Goal: Task Accomplishment & Management: Use online tool/utility

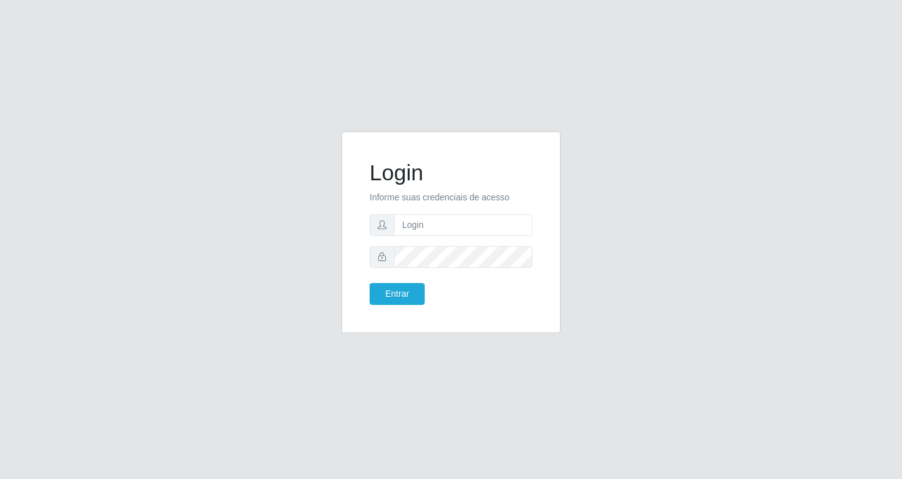
type input "[EMAIL_ADDRESS][DOMAIN_NAME]"
click at [408, 289] on button "Entrar" at bounding box center [396, 294] width 55 height 22
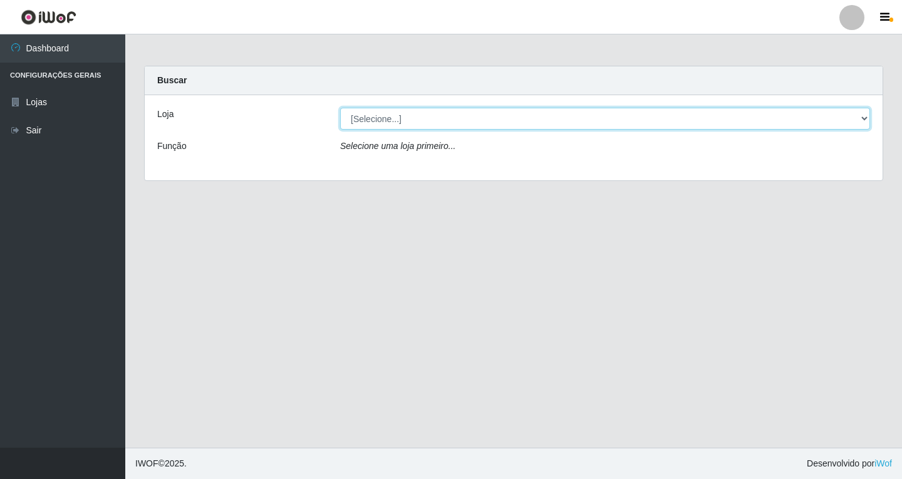
click at [863, 117] on select "[Selecione...] SuperFácil Atacado - [GEOGRAPHIC_DATA]" at bounding box center [605, 119] width 530 height 22
select select "503"
click at [340, 108] on select "[Selecione...] SuperFácil Atacado - [GEOGRAPHIC_DATA]" at bounding box center [605, 119] width 530 height 22
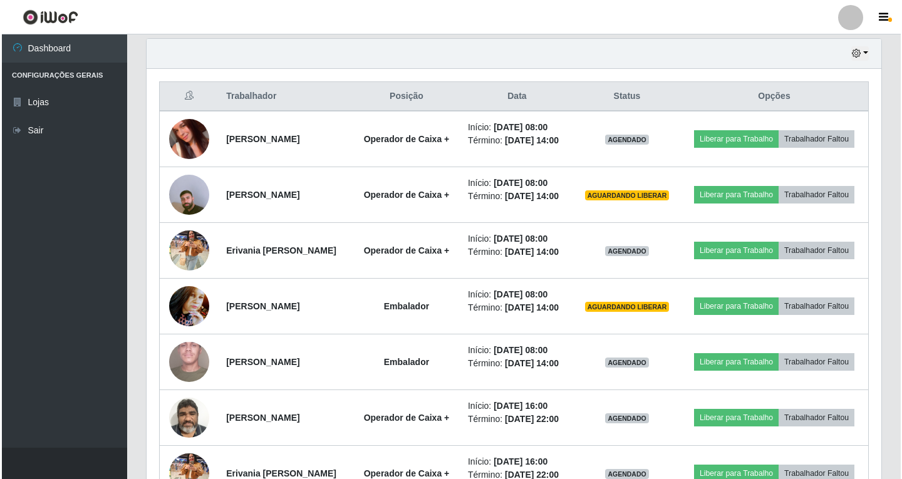
scroll to position [438, 0]
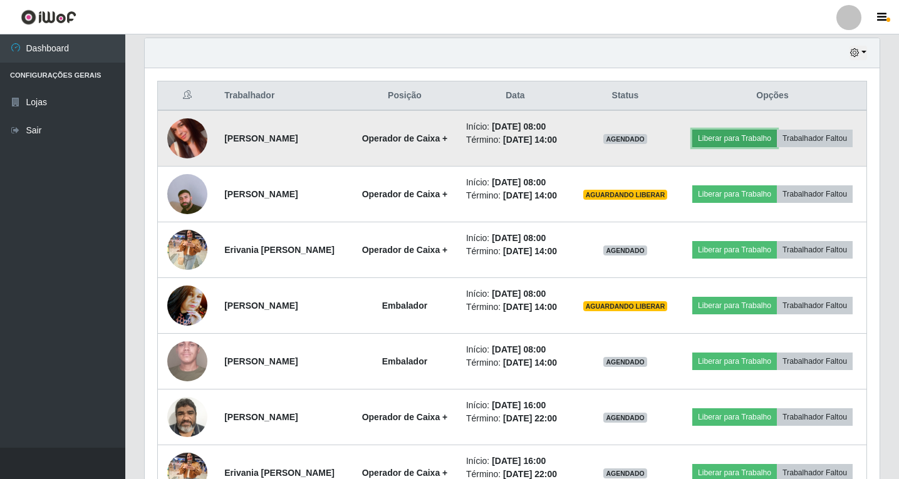
click at [756, 136] on button "Liberar para Trabalho" at bounding box center [734, 139] width 85 height 18
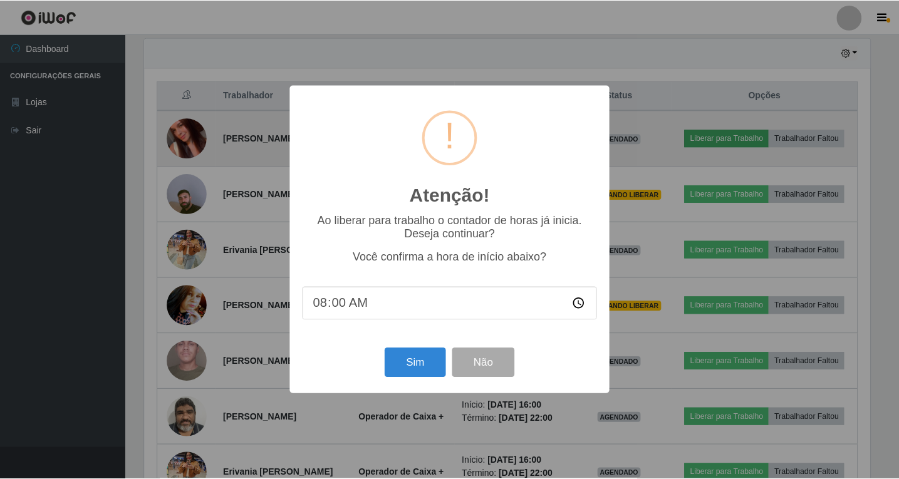
scroll to position [260, 728]
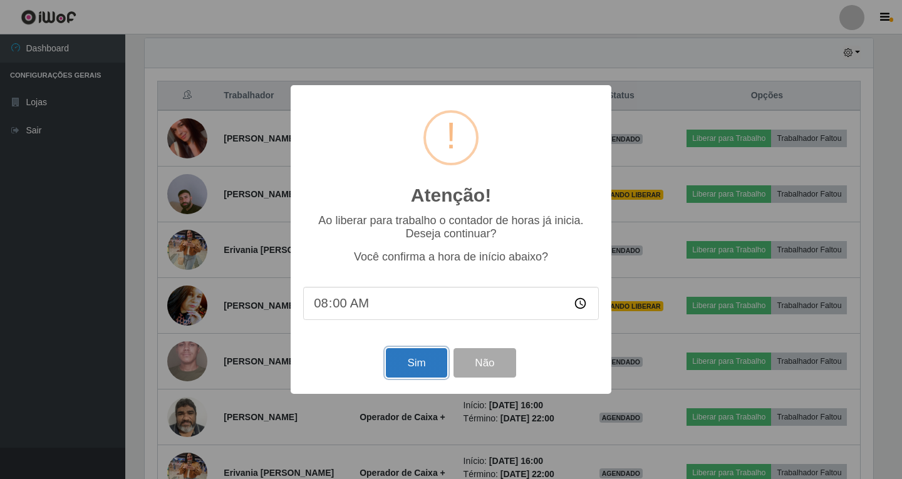
click at [427, 363] on button "Sim" at bounding box center [416, 362] width 61 height 29
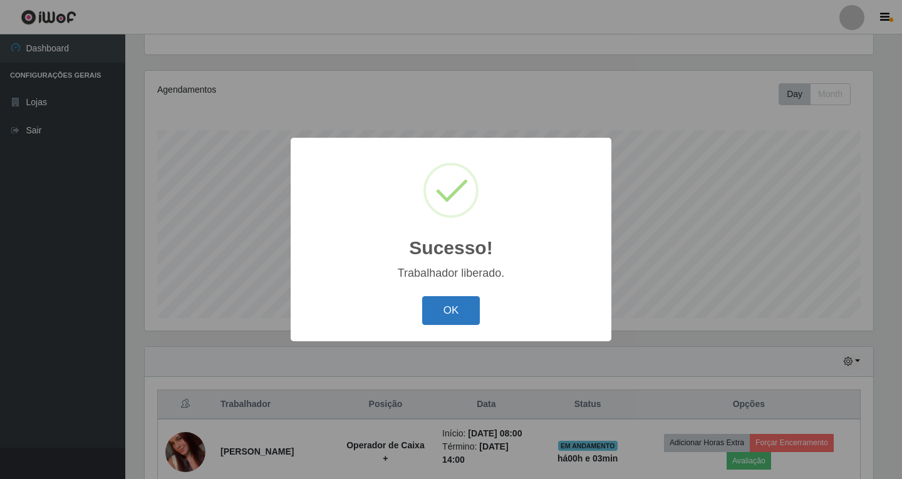
click at [469, 309] on button "OK" at bounding box center [451, 310] width 58 height 29
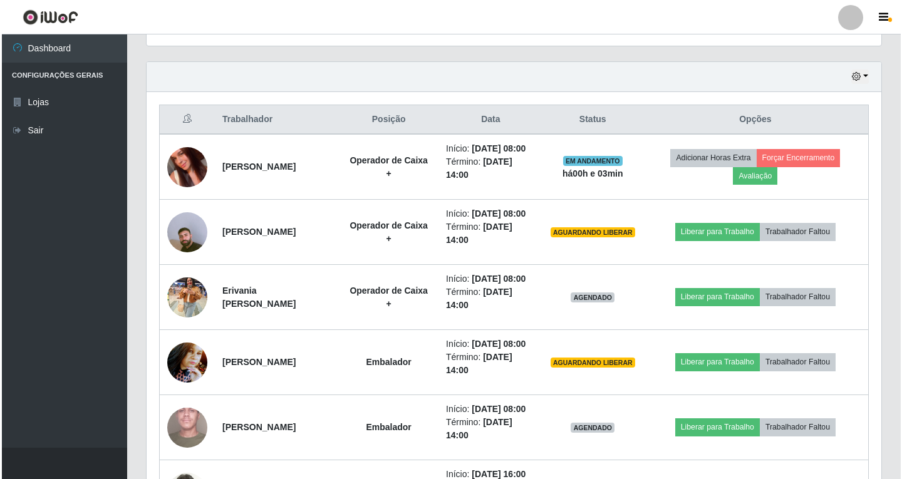
scroll to position [443, 0]
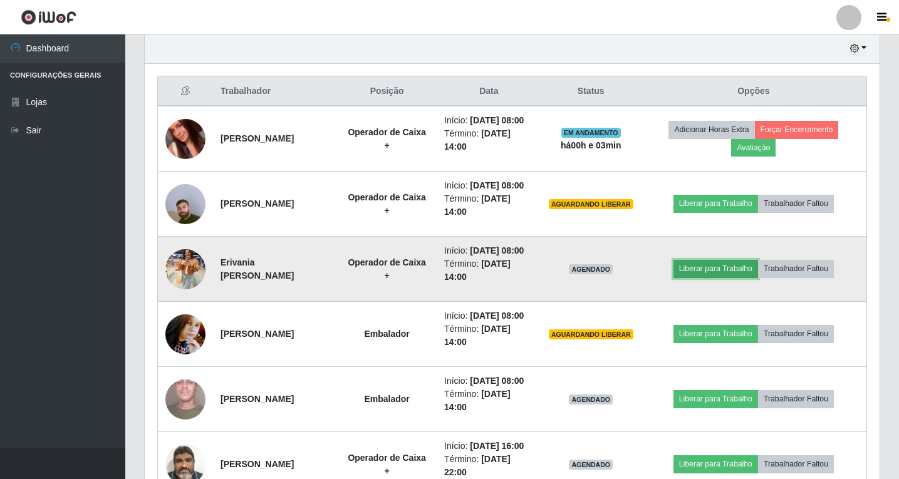
click at [718, 270] on button "Liberar para Trabalho" at bounding box center [715, 269] width 85 height 18
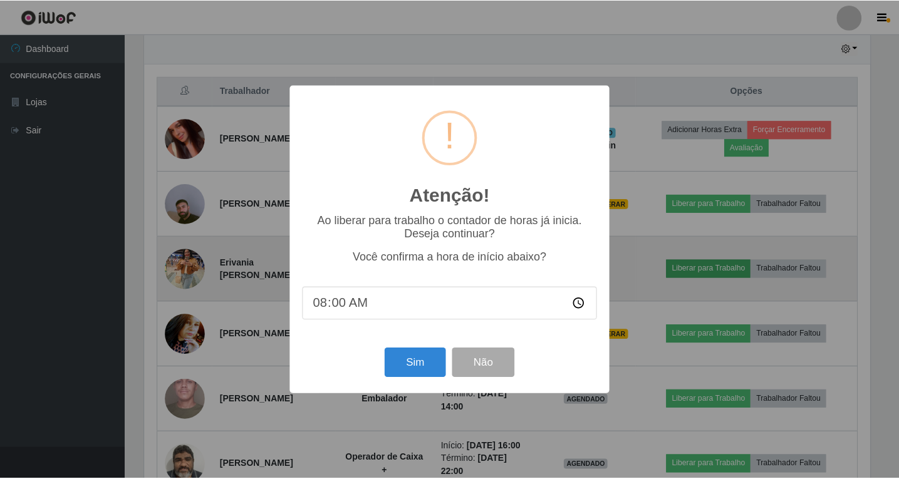
scroll to position [260, 728]
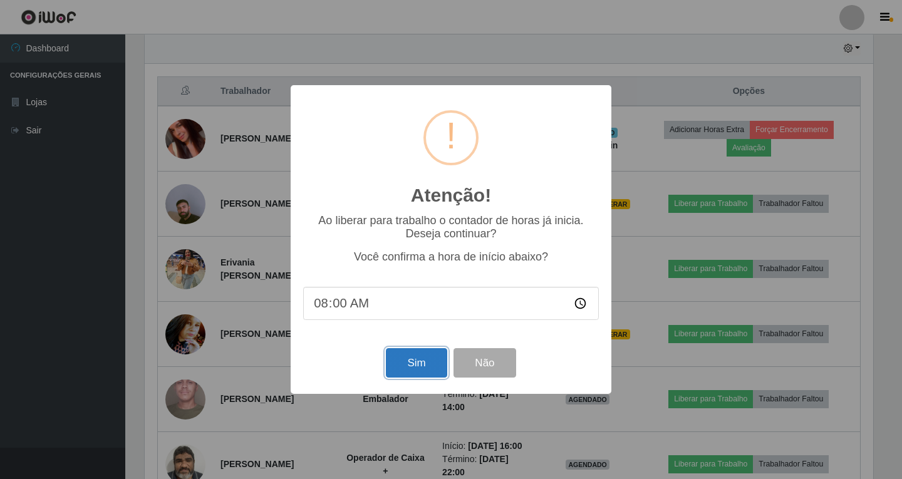
click at [423, 367] on button "Sim" at bounding box center [416, 362] width 61 height 29
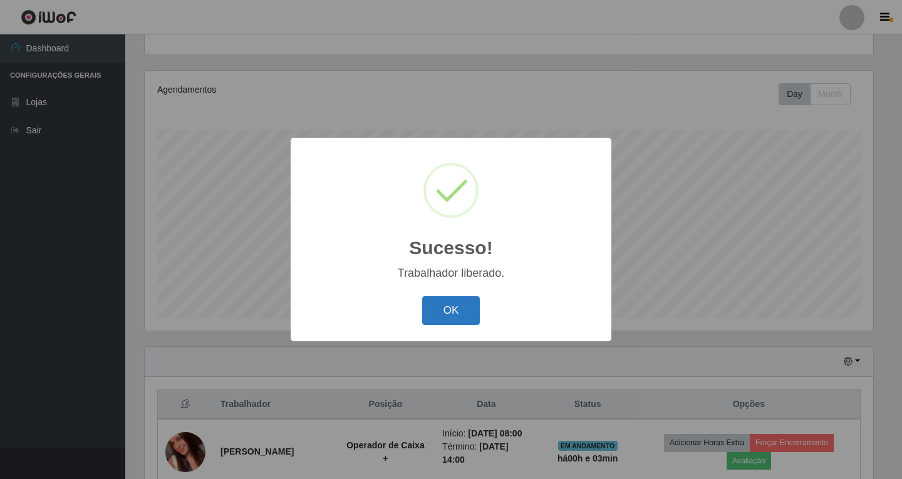
click at [450, 307] on button "OK" at bounding box center [451, 310] width 58 height 29
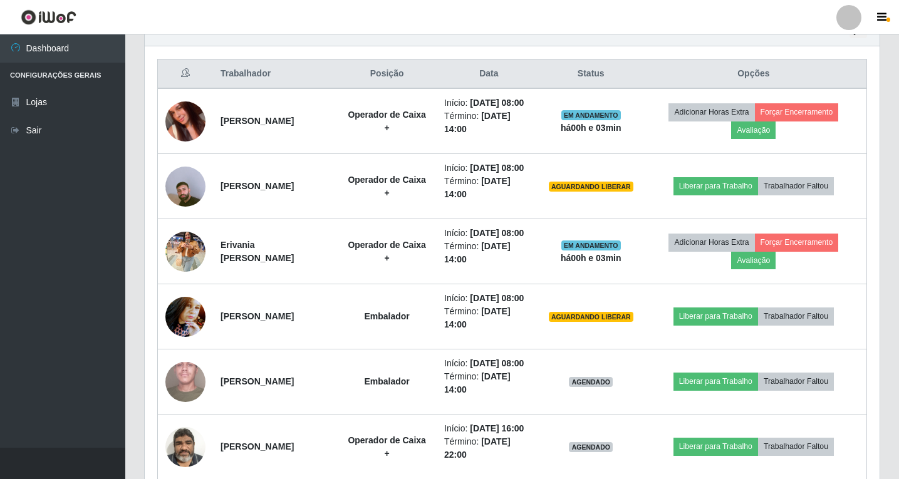
scroll to position [505, 0]
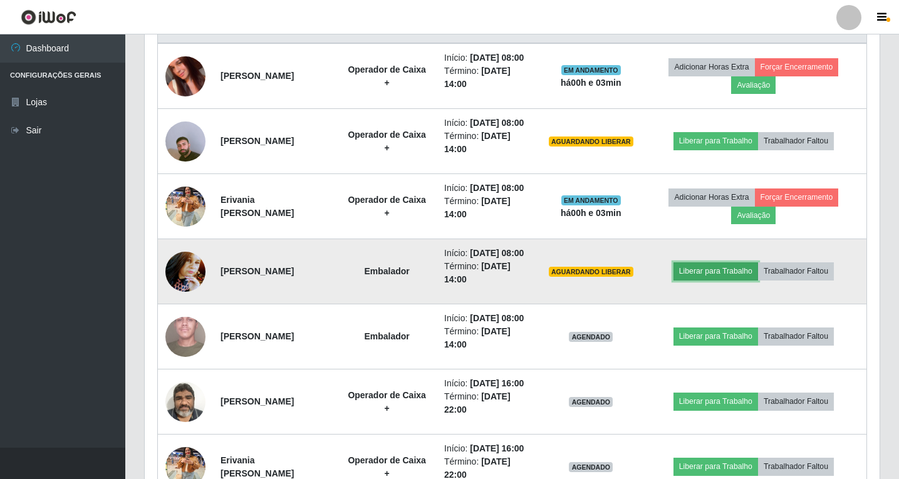
click at [705, 273] on button "Liberar para Trabalho" at bounding box center [715, 271] width 85 height 18
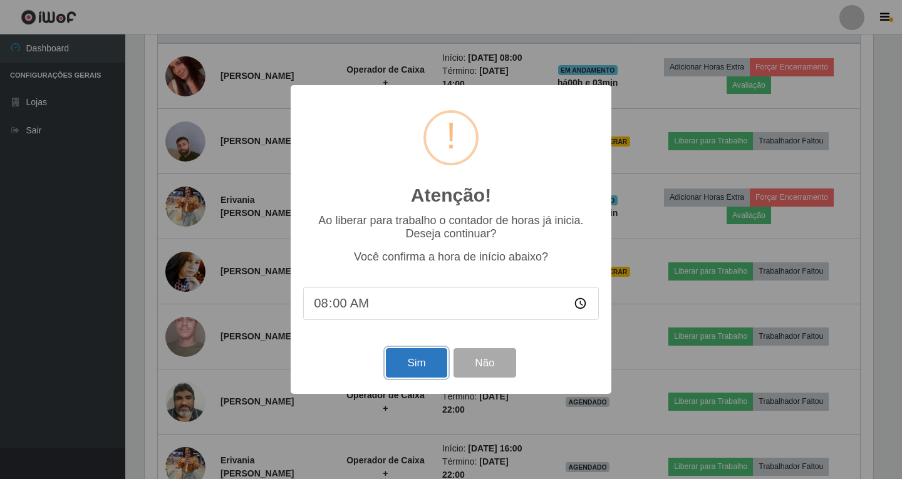
click at [425, 361] on button "Sim" at bounding box center [416, 362] width 61 height 29
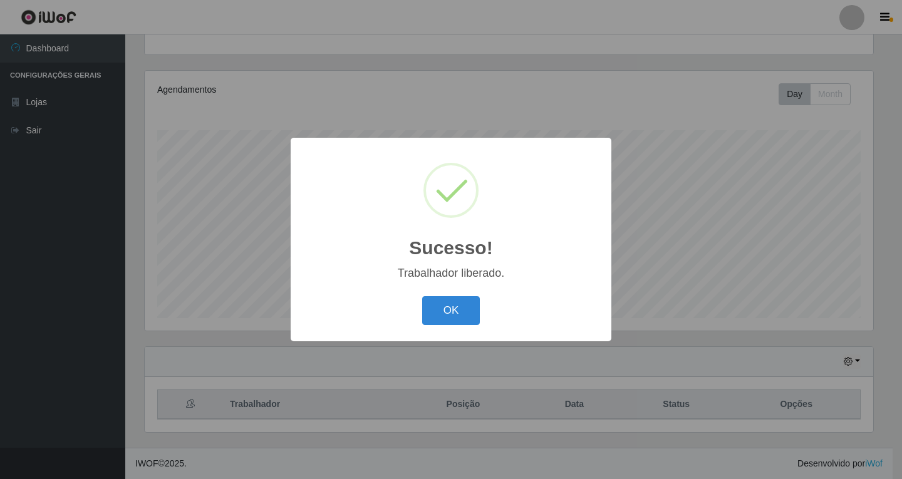
scroll to position [0, 0]
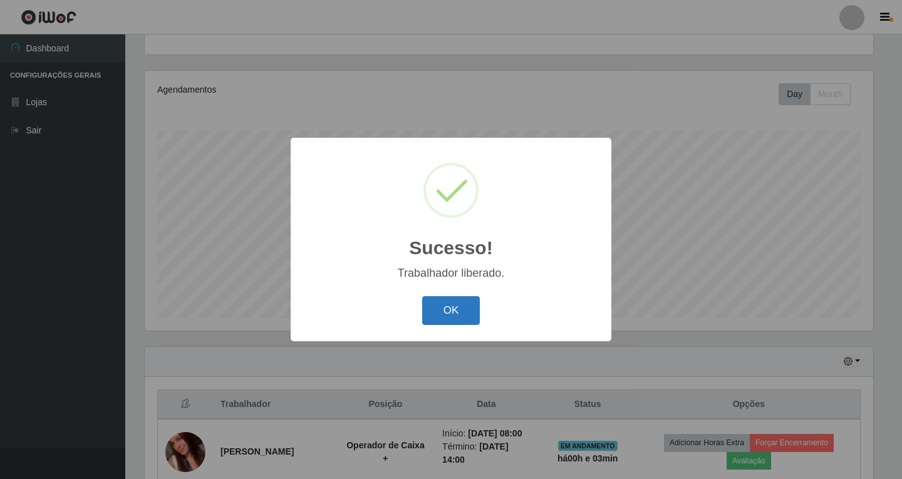
click at [448, 315] on button "OK" at bounding box center [451, 310] width 58 height 29
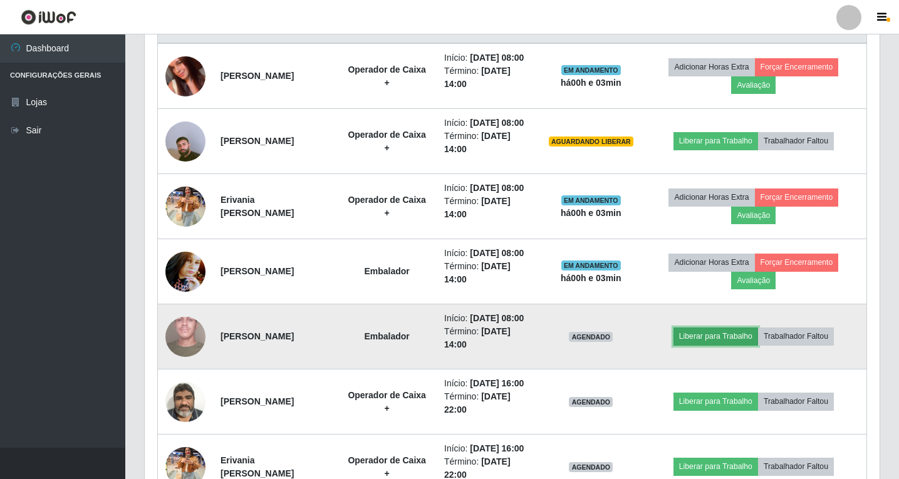
click at [713, 338] on button "Liberar para Trabalho" at bounding box center [715, 336] width 85 height 18
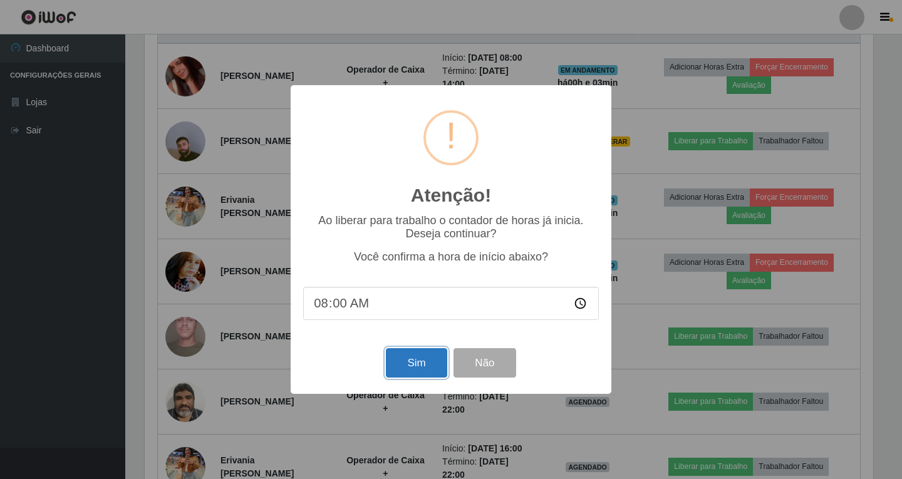
click at [406, 368] on button "Sim" at bounding box center [416, 362] width 61 height 29
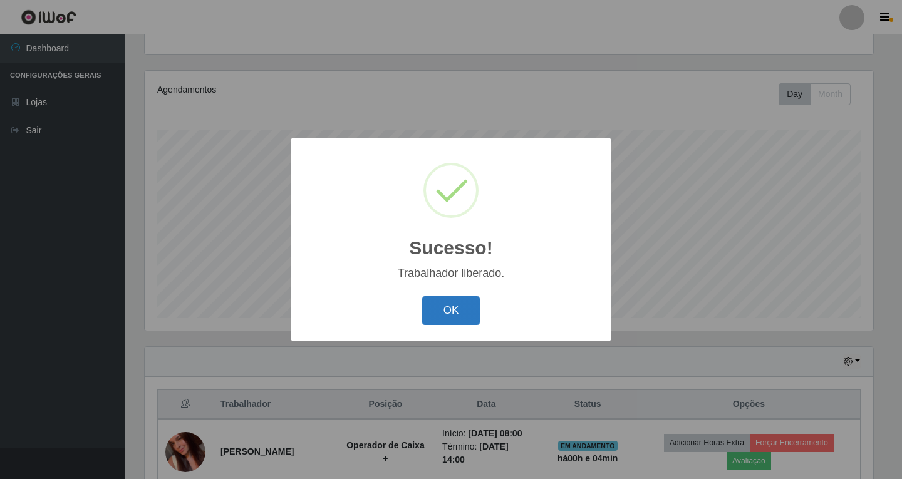
click at [460, 307] on button "OK" at bounding box center [451, 310] width 58 height 29
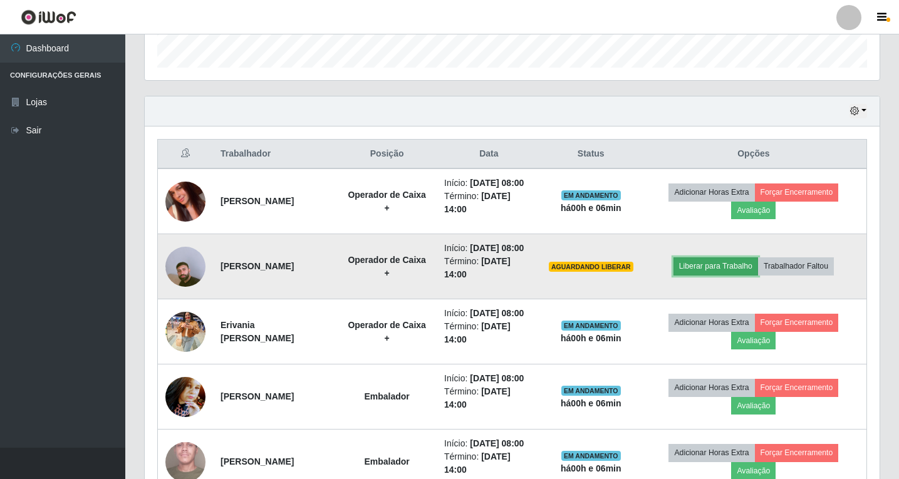
click at [699, 266] on button "Liberar para Trabalho" at bounding box center [715, 266] width 85 height 18
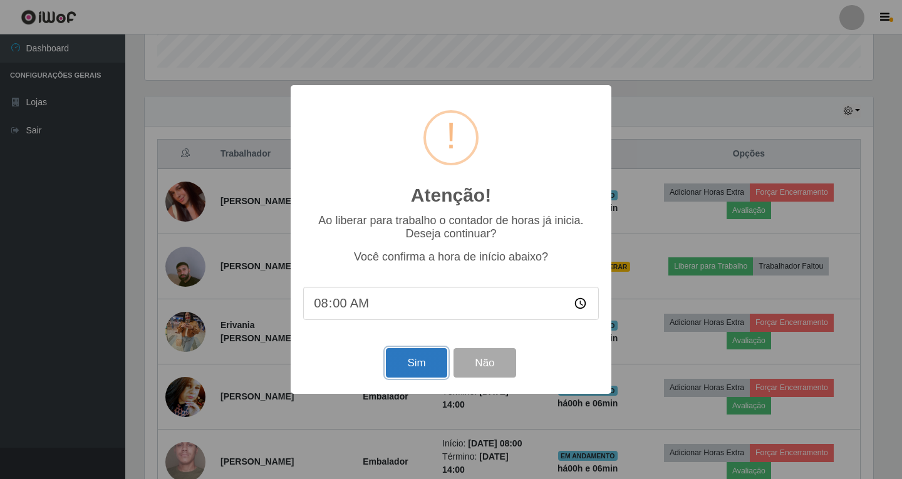
click at [418, 364] on button "Sim" at bounding box center [416, 362] width 61 height 29
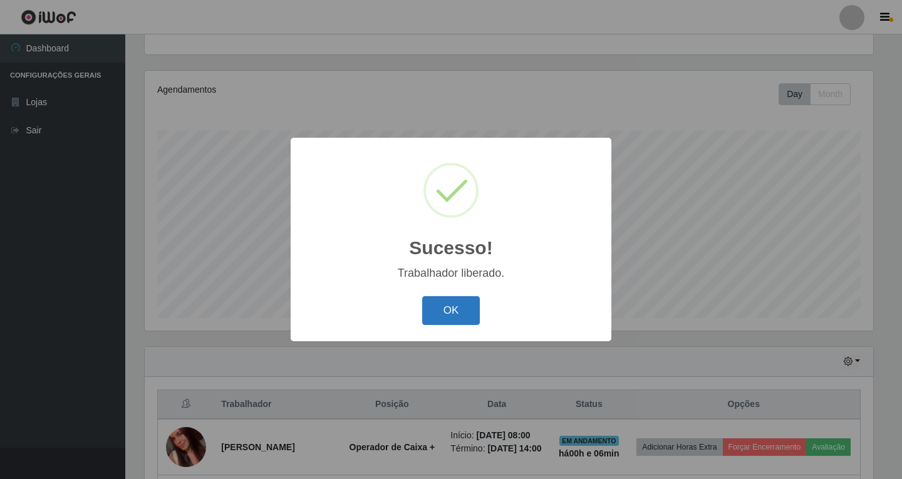
click at [448, 307] on button "OK" at bounding box center [451, 310] width 58 height 29
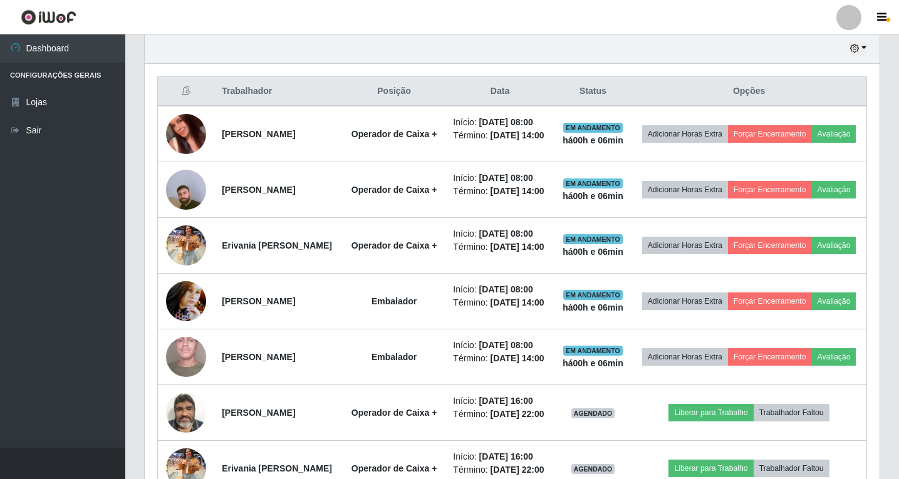
scroll to position [505, 0]
